Goal: Task Accomplishment & Management: Use online tool/utility

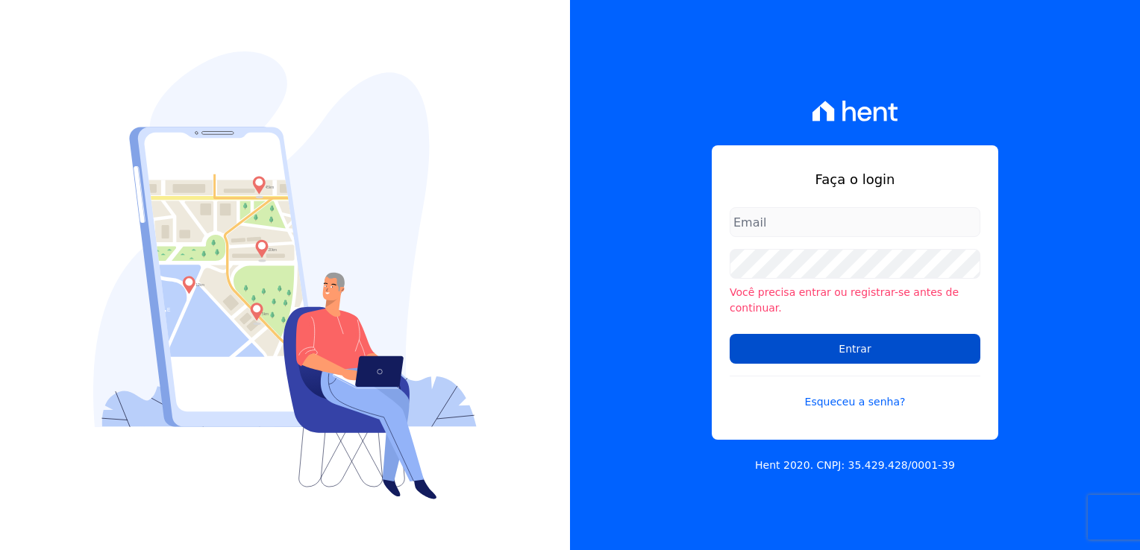
type input "financeiro@genesisempreendimentos.com.br"
click at [815, 335] on input "Entrar" at bounding box center [855, 349] width 251 height 30
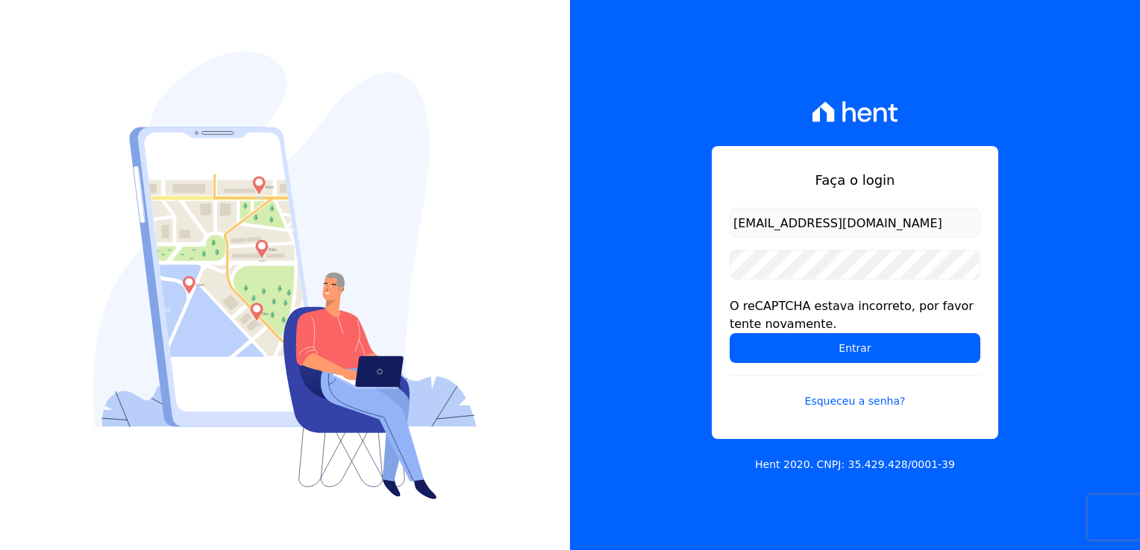
click at [749, 366] on form "financeiro@genesisempreendimentos.com.br O reCAPTCHA estava incorreto, por favo…" at bounding box center [855, 317] width 251 height 219
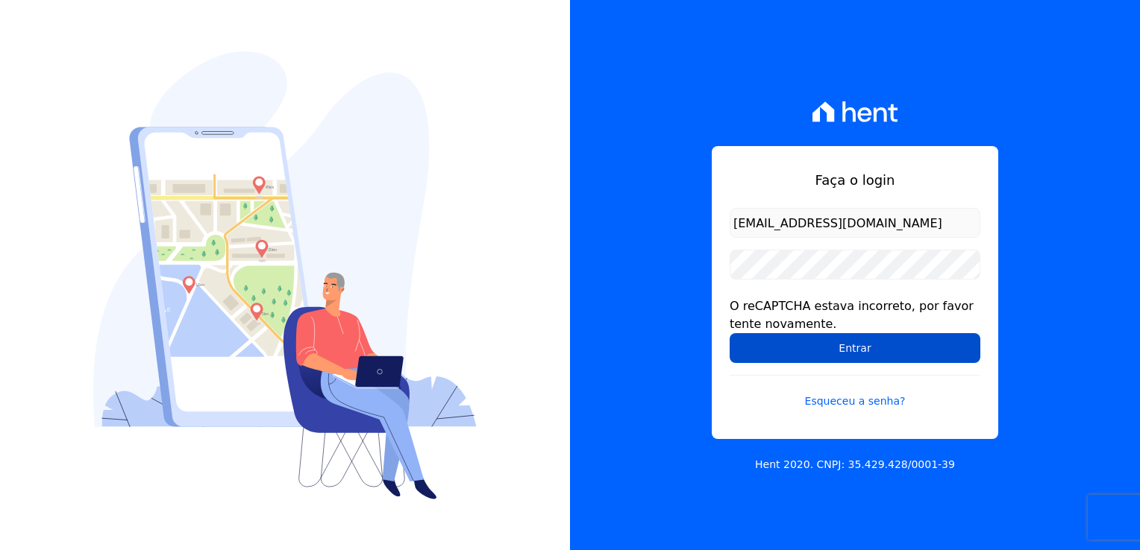
click at [741, 348] on input "Entrar" at bounding box center [855, 348] width 251 height 30
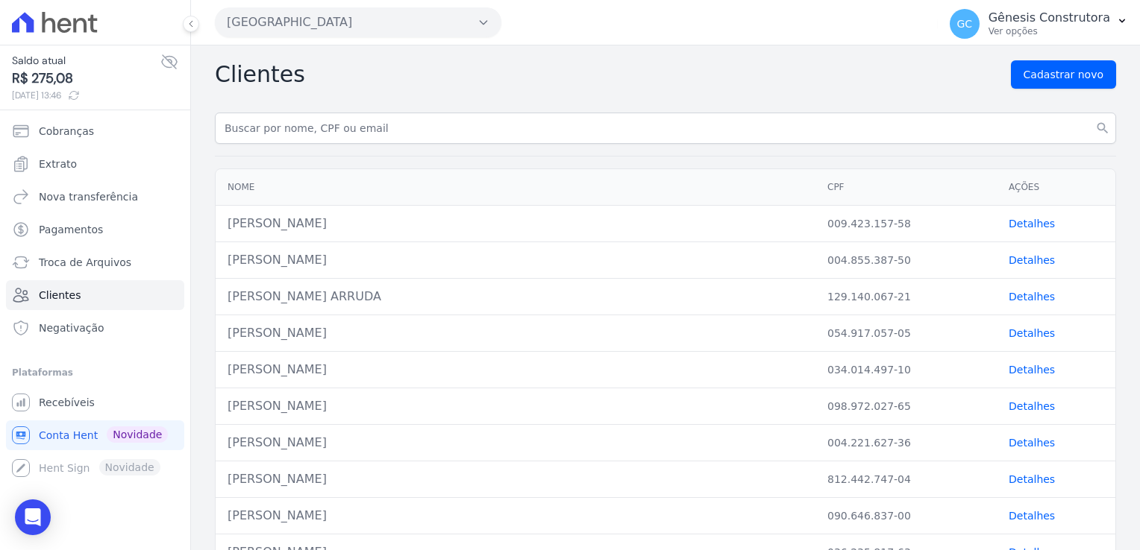
click at [296, 29] on button "[GEOGRAPHIC_DATA]" at bounding box center [358, 22] width 286 height 30
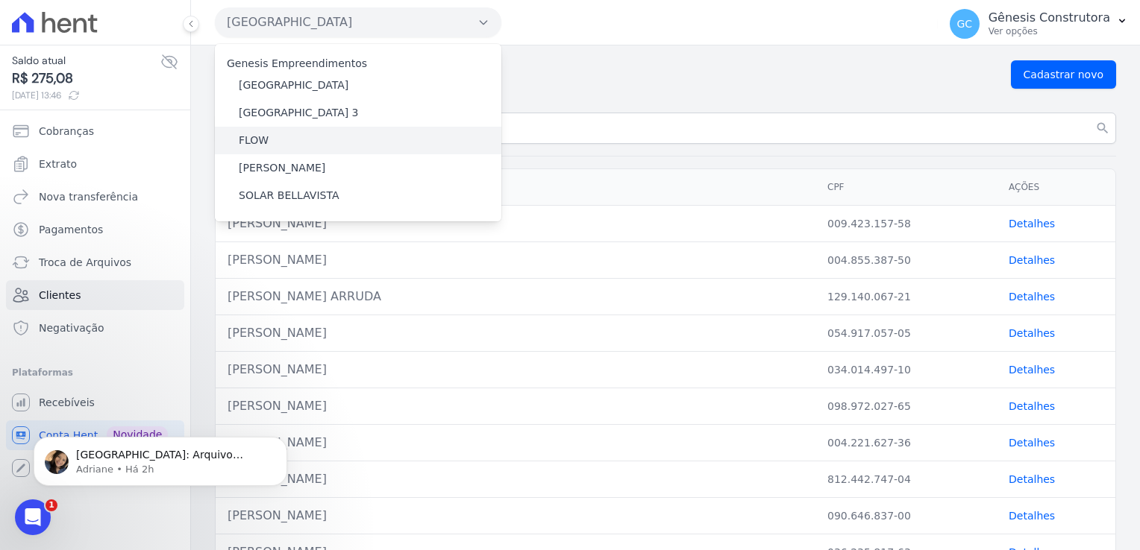
click at [301, 149] on div "FLOW" at bounding box center [358, 141] width 286 height 28
click at [259, 146] on label "FLOW" at bounding box center [254, 141] width 30 height 16
click at [0, 0] on input "FLOW" at bounding box center [0, 0] width 0 height 0
click at [258, 145] on label "FLOW" at bounding box center [254, 141] width 30 height 16
click at [0, 0] on input "FLOW" at bounding box center [0, 0] width 0 height 0
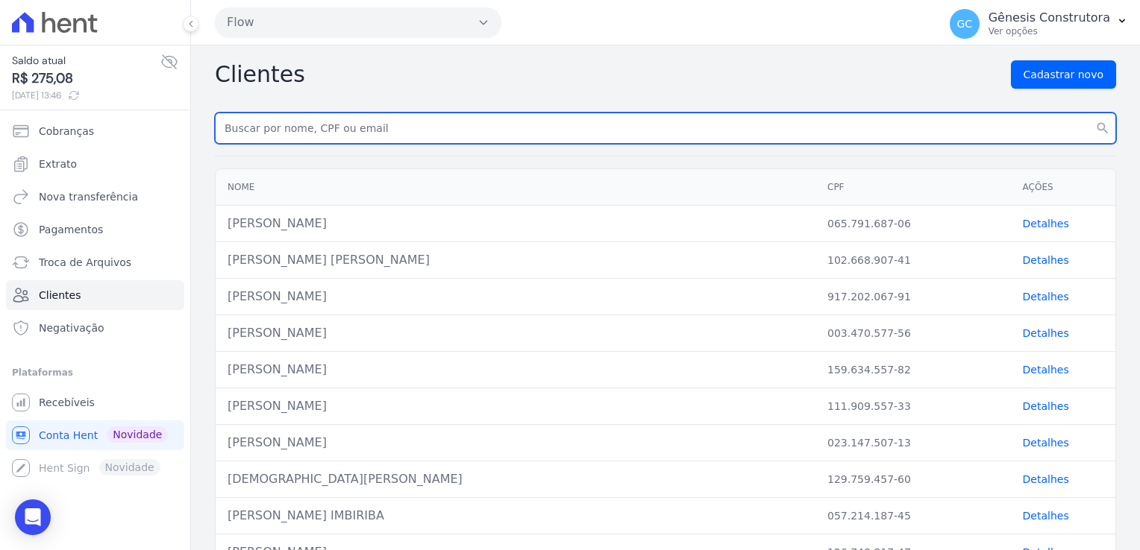
click at [403, 129] on input "text" at bounding box center [665, 128] width 901 height 31
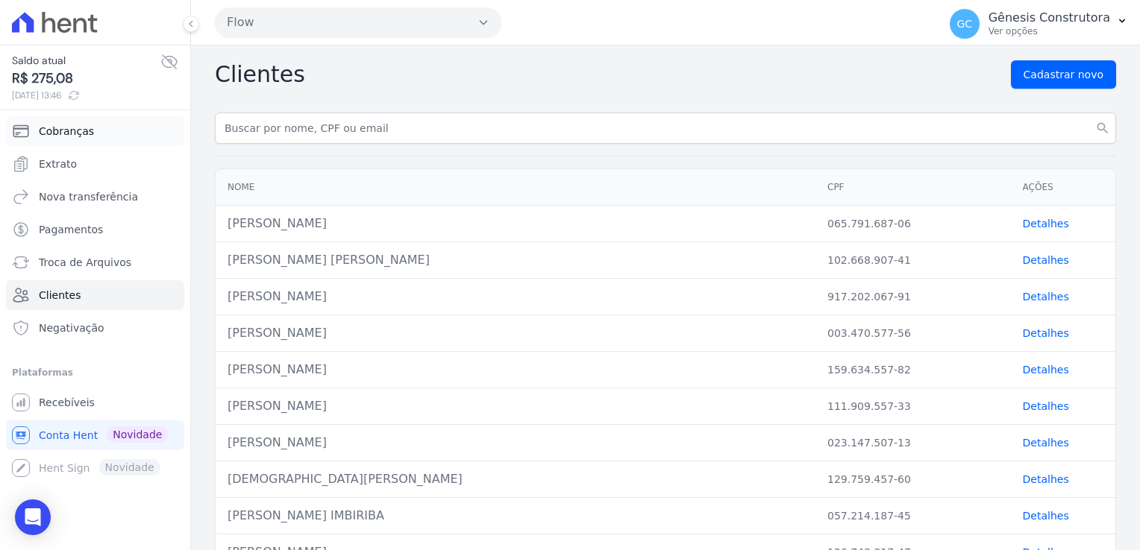
click at [77, 129] on span "Cobranças" at bounding box center [66, 131] width 55 height 15
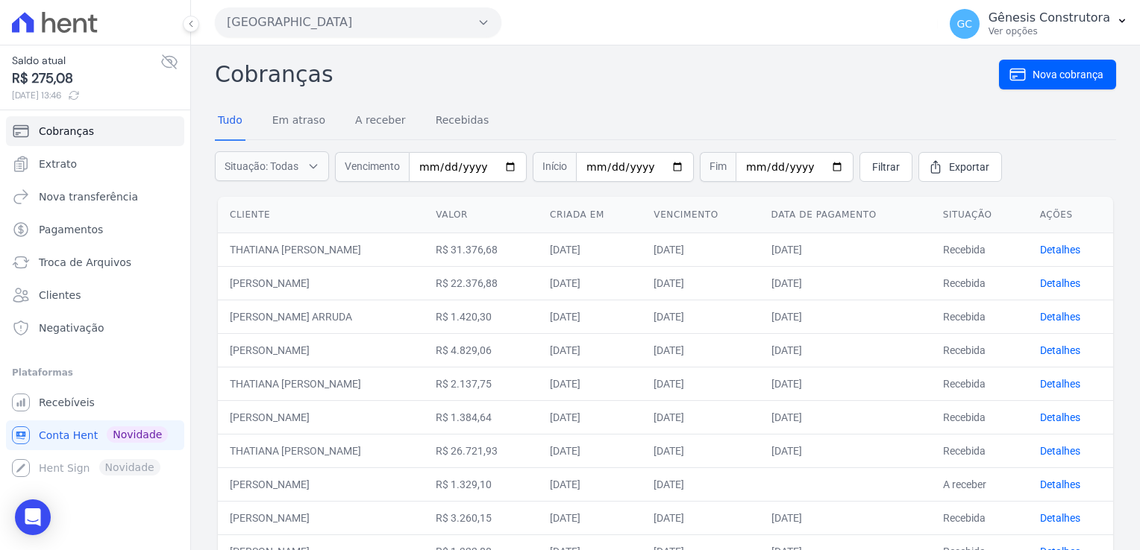
click at [404, 26] on button "[GEOGRAPHIC_DATA]" at bounding box center [358, 22] width 286 height 30
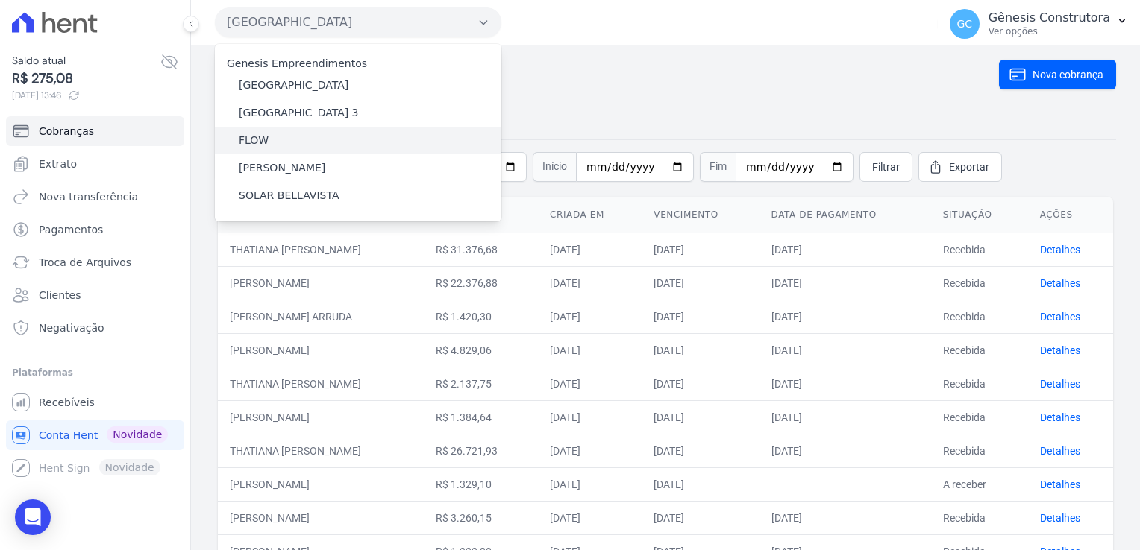
click at [337, 129] on div "FLOW" at bounding box center [358, 141] width 286 height 28
click at [236, 139] on div "FLOW" at bounding box center [358, 141] width 286 height 28
click at [257, 145] on label "FLOW" at bounding box center [254, 141] width 30 height 16
click at [0, 0] on input "FLOW" at bounding box center [0, 0] width 0 height 0
click at [257, 144] on label "FLOW" at bounding box center [254, 141] width 30 height 16
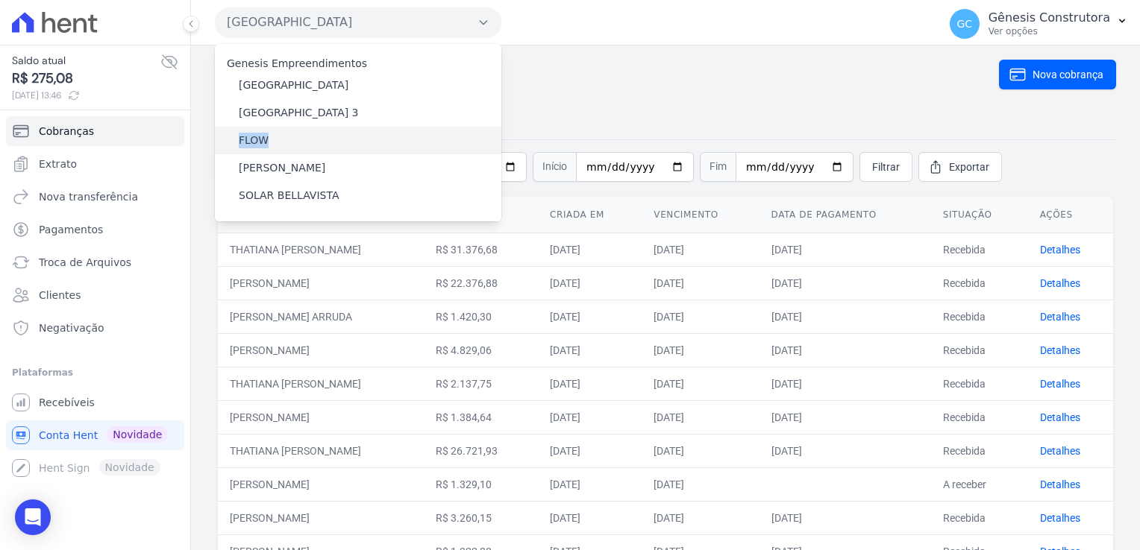
click at [0, 0] on input "FLOW" at bounding box center [0, 0] width 0 height 0
click at [257, 144] on label "FLOW" at bounding box center [254, 141] width 30 height 16
click at [0, 0] on input "FLOW" at bounding box center [0, 0] width 0 height 0
click at [273, 145] on div "FLOW" at bounding box center [358, 141] width 286 height 28
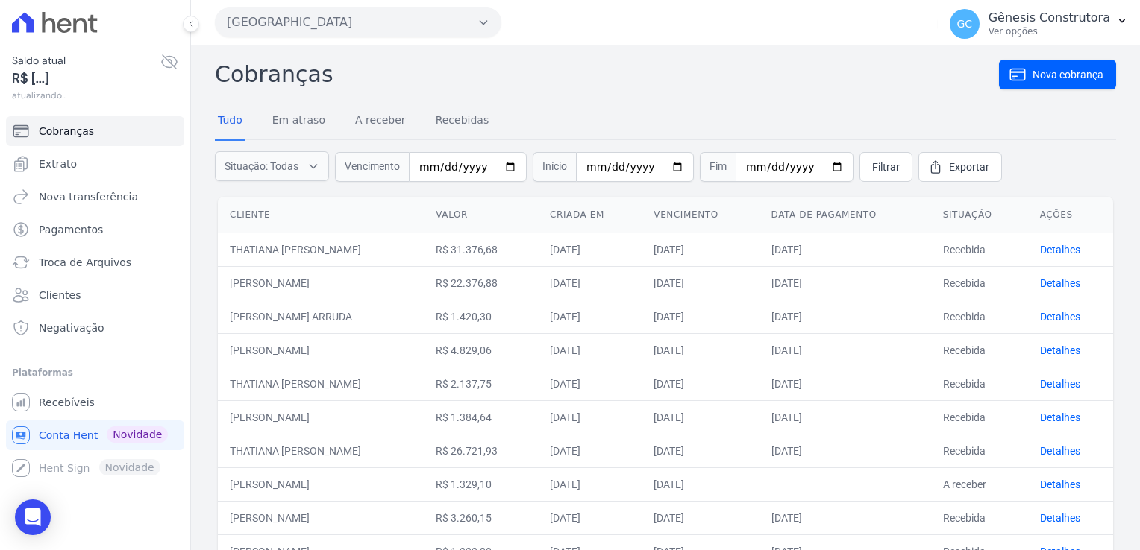
click at [323, 142] on form "Situação: Todas Em atraso A receber Recebidas Canceladas Vencimento Início Fim …" at bounding box center [665, 167] width 901 height 54
click at [420, 13] on button "[GEOGRAPHIC_DATA]" at bounding box center [358, 22] width 286 height 30
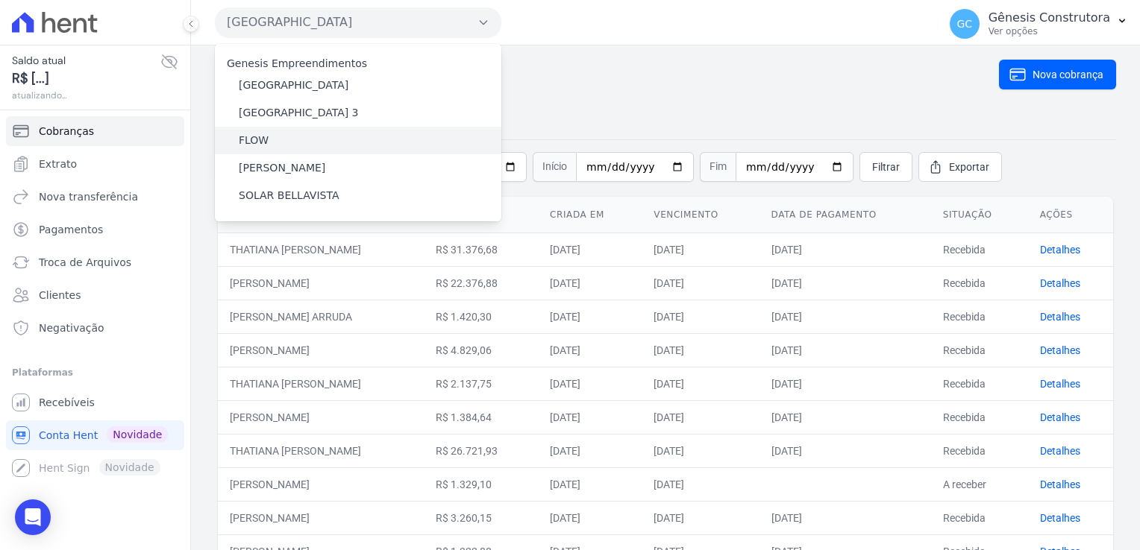
click at [266, 142] on label "FLOW" at bounding box center [254, 141] width 30 height 16
click at [0, 0] on input "FLOW" at bounding box center [0, 0] width 0 height 0
click at [266, 142] on label "FLOW" at bounding box center [254, 141] width 30 height 16
click at [0, 0] on input "FLOW" at bounding box center [0, 0] width 0 height 0
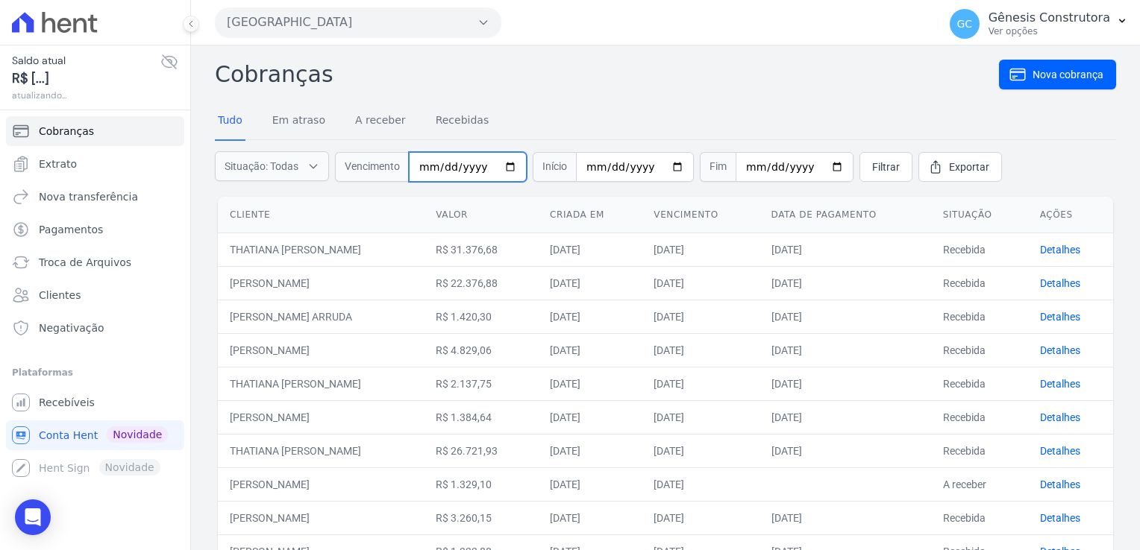
click at [459, 175] on input "date" at bounding box center [468, 167] width 118 height 30
type input "[DATE]"
click at [874, 169] on link "Filtrar" at bounding box center [885, 167] width 53 height 30
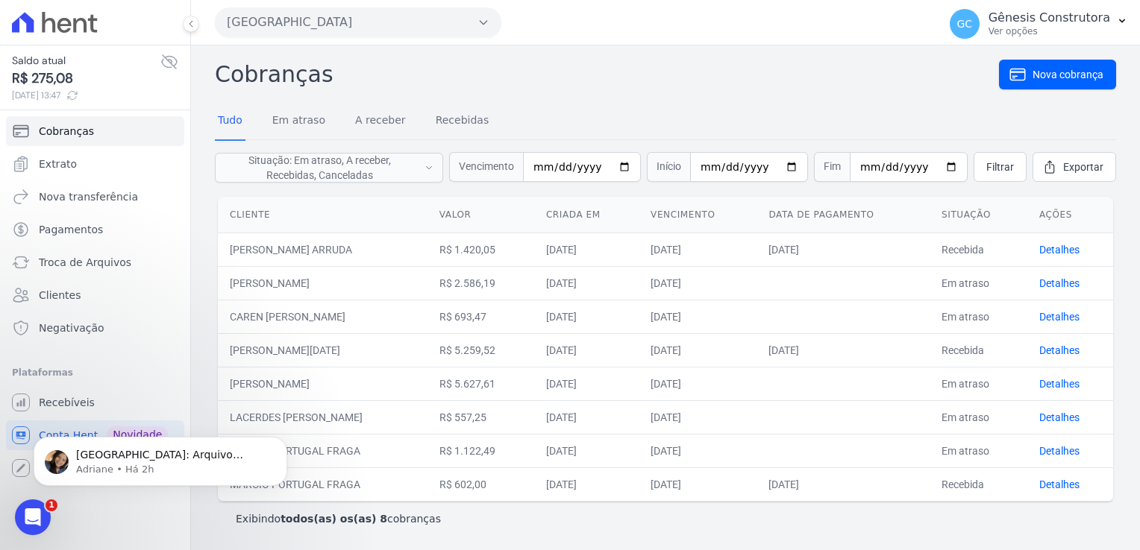
click at [548, 82] on h2 "Cobranças" at bounding box center [607, 74] width 784 height 34
